Goal: Information Seeking & Learning: Check status

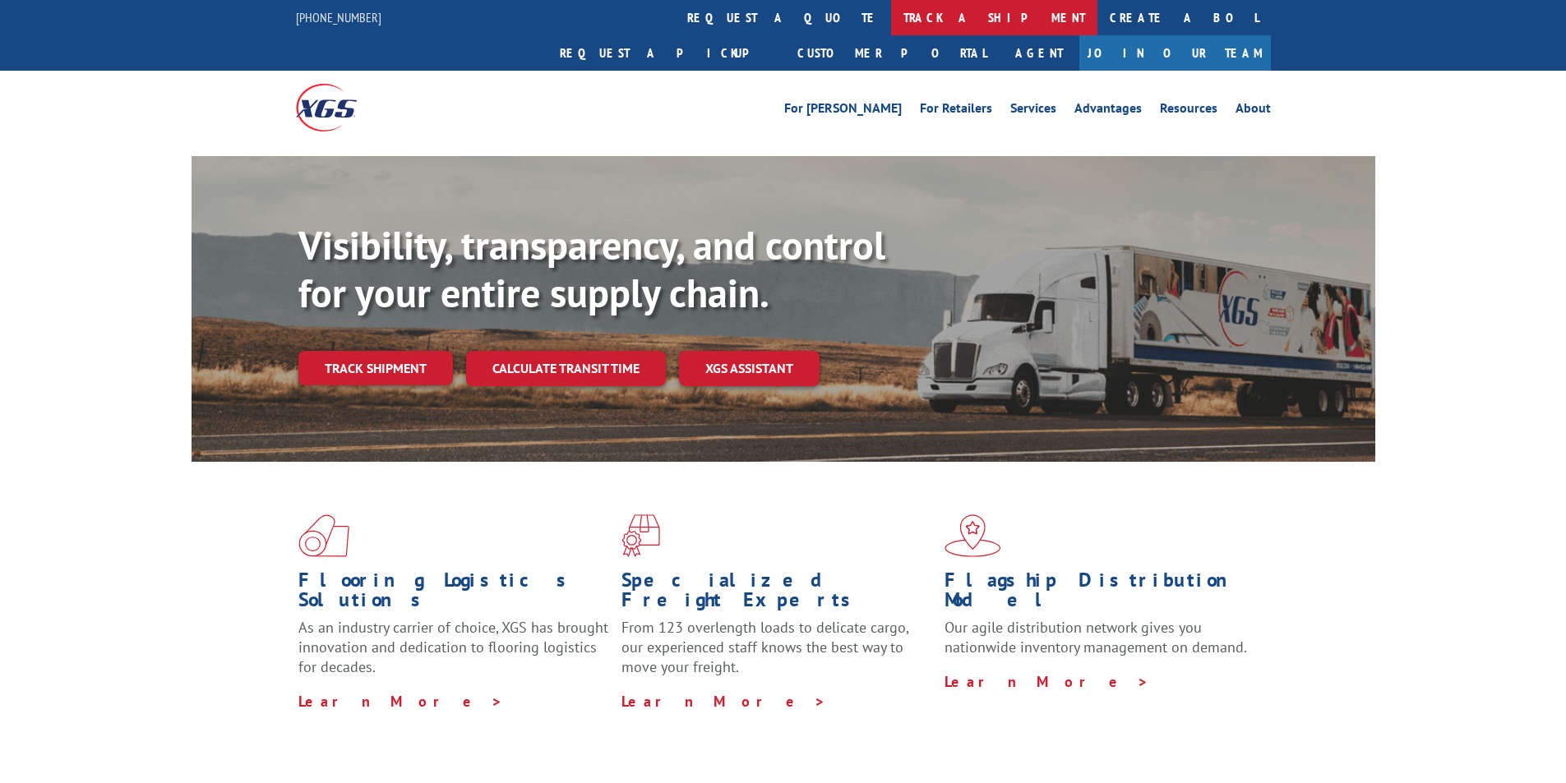
click at [891, 13] on link "track a shipment" at bounding box center [994, 17] width 206 height 35
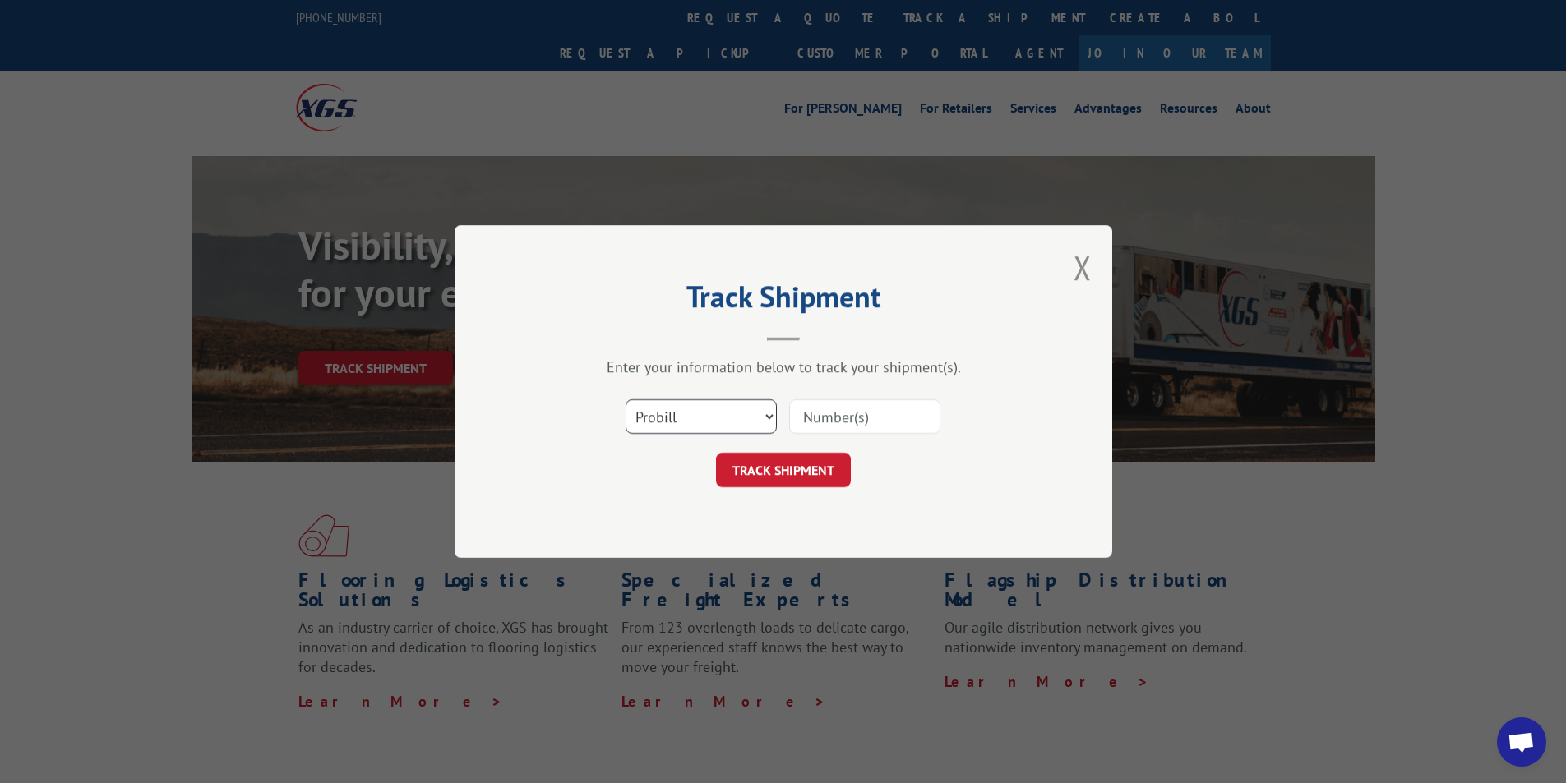
click at [683, 430] on select "Select category... Probill BOL PO" at bounding box center [700, 416] width 151 height 35
select select "po"
click at [625, 399] on select "Select category... Probill BOL PO" at bounding box center [700, 416] width 151 height 35
click at [798, 426] on input at bounding box center [864, 416] width 151 height 35
paste input "42542433"
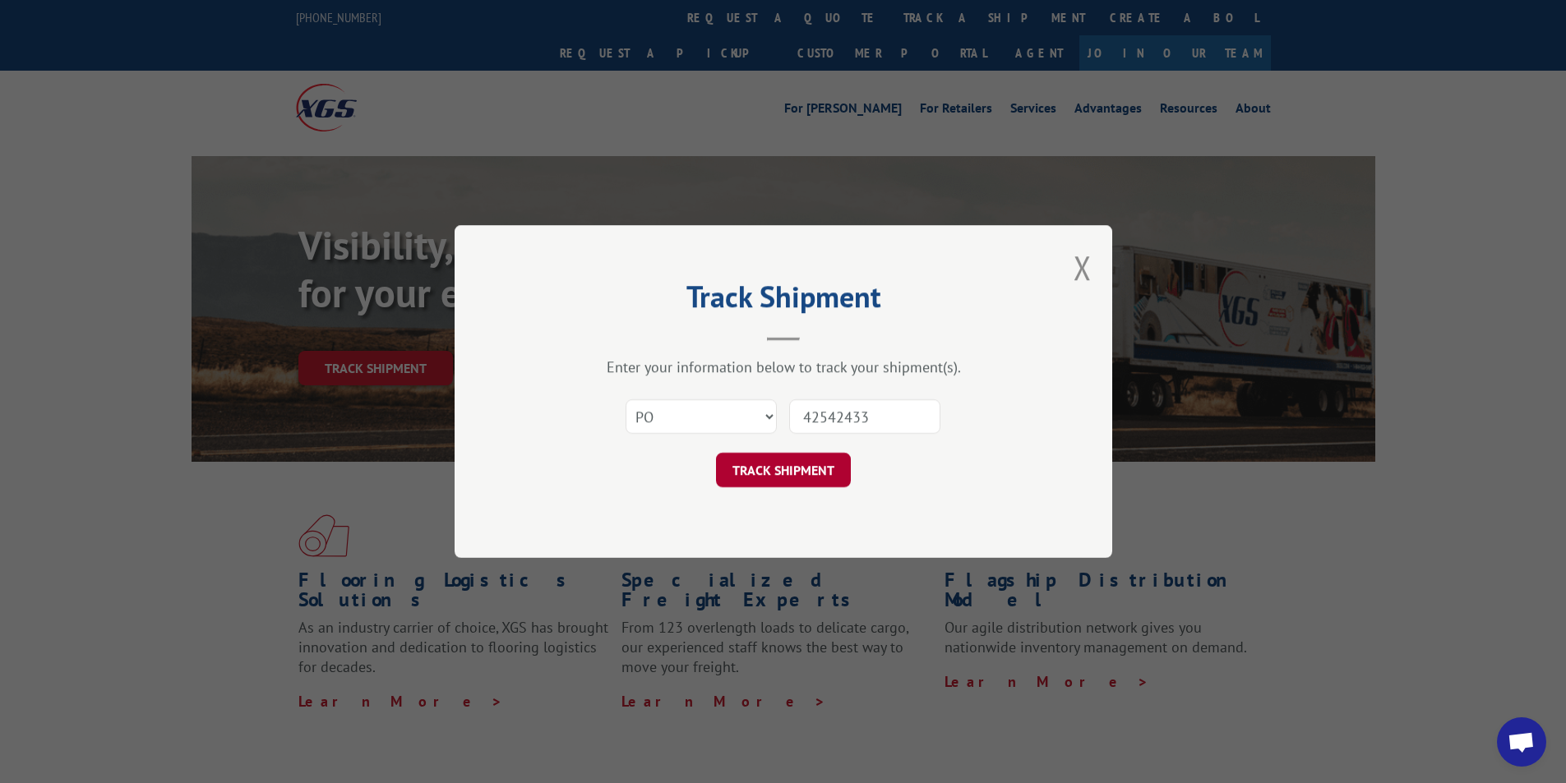
type input "42542433"
click at [769, 472] on button "TRACK SHIPMENT" at bounding box center [783, 470] width 135 height 35
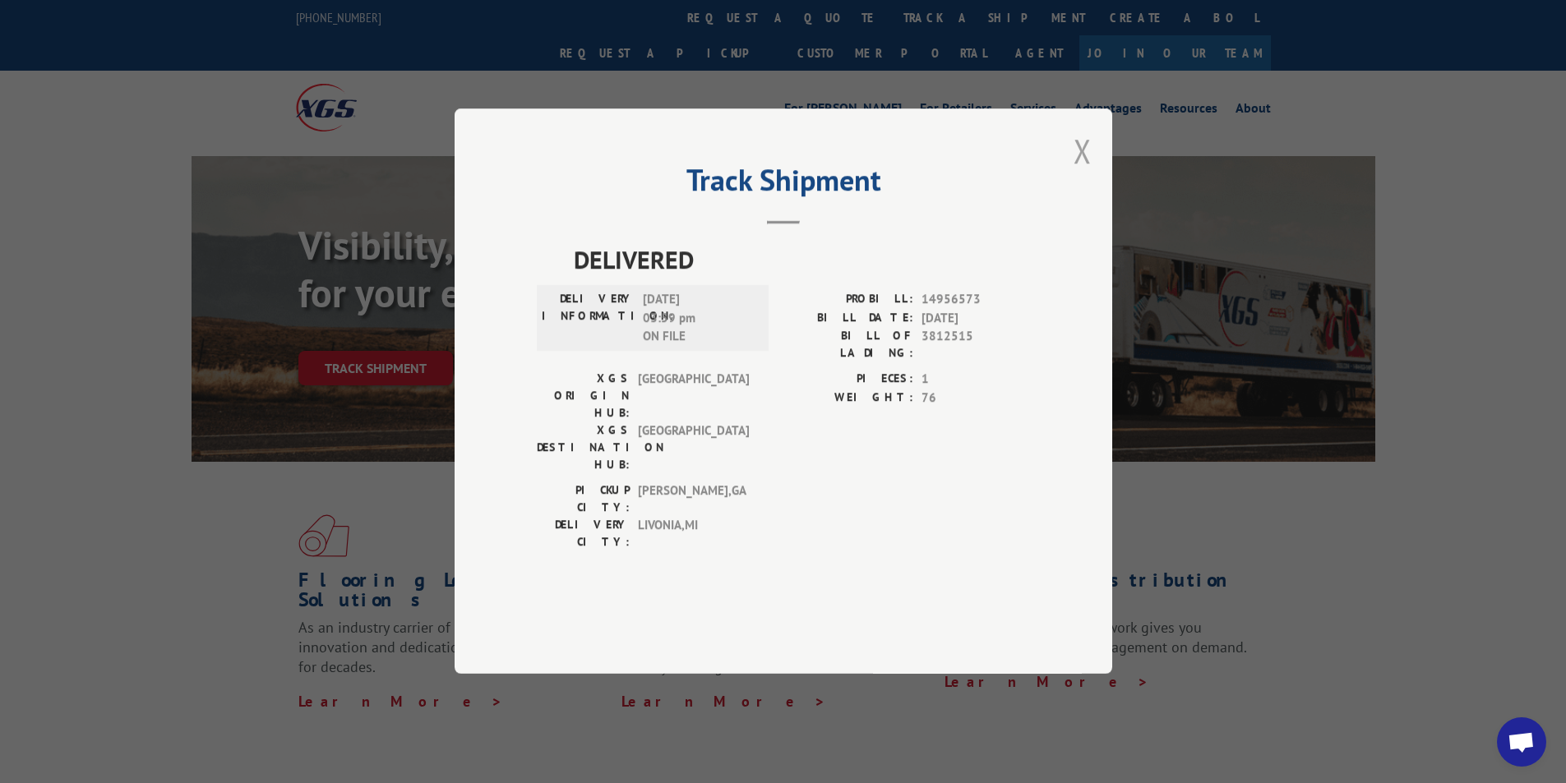
click at [1081, 173] on button "Close modal" at bounding box center [1082, 151] width 18 height 44
